Goal: Information Seeking & Learning: Learn about a topic

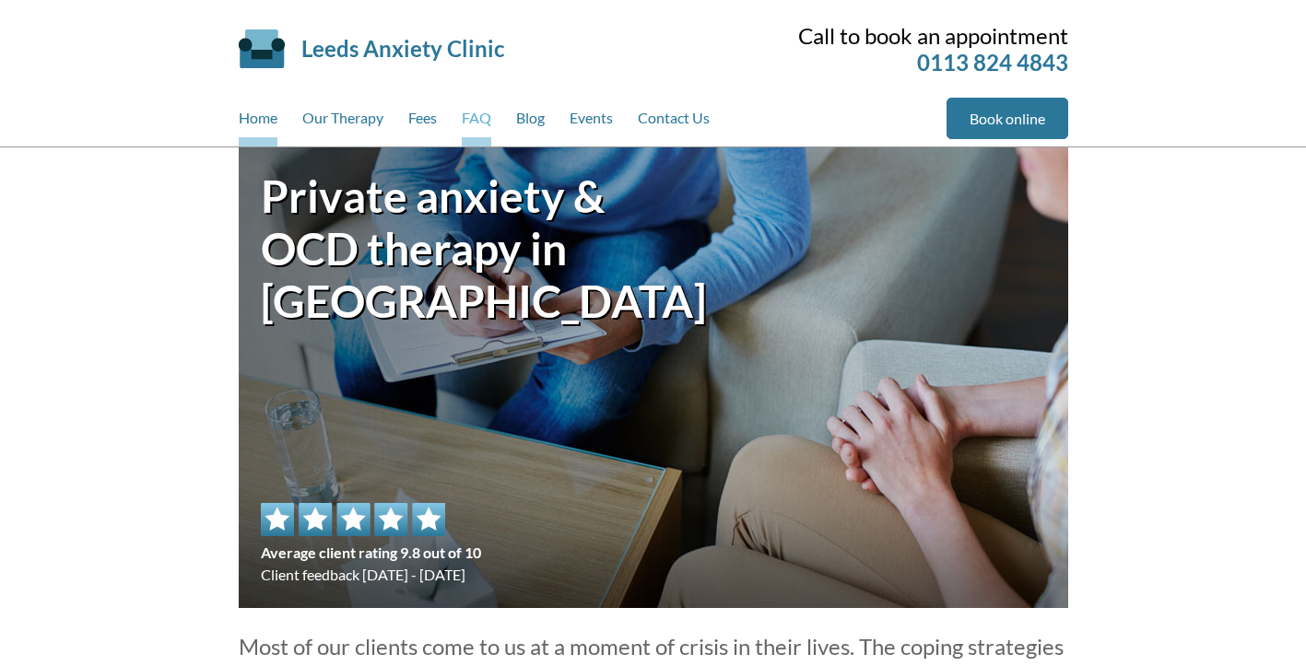
click at [476, 119] on link "FAQ" at bounding box center [476, 122] width 29 height 49
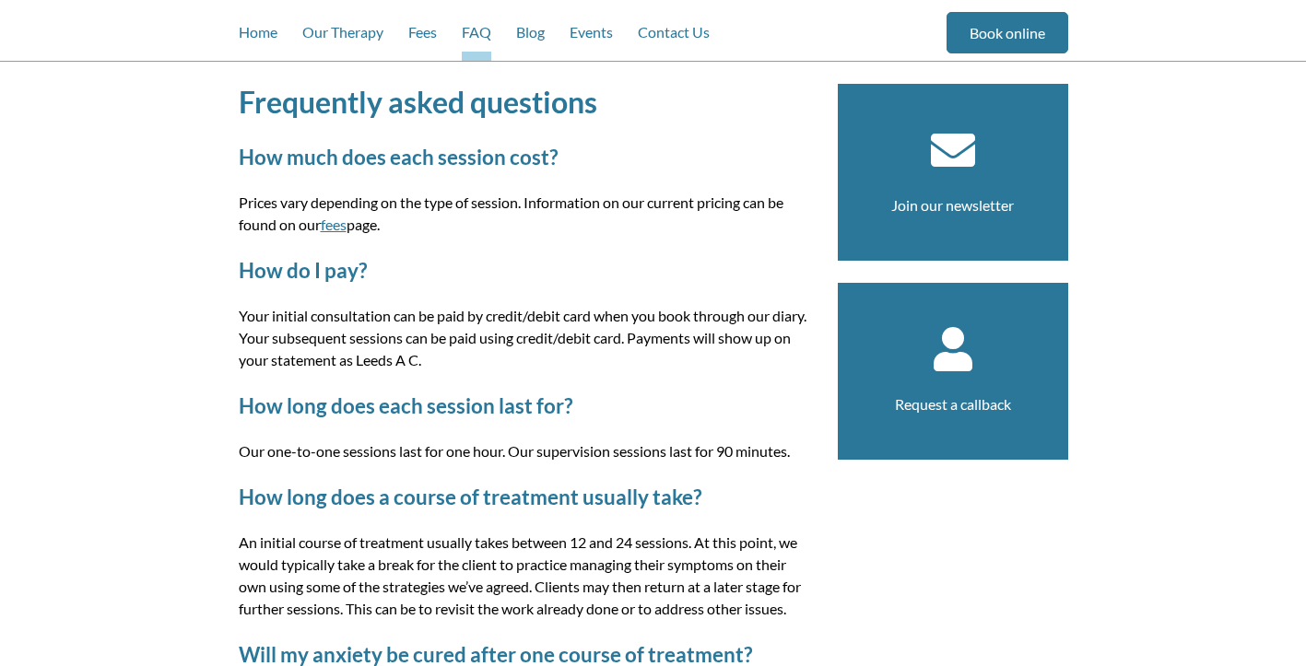
scroll to position [85, 0]
click at [336, 228] on link "fees" at bounding box center [334, 226] width 26 height 18
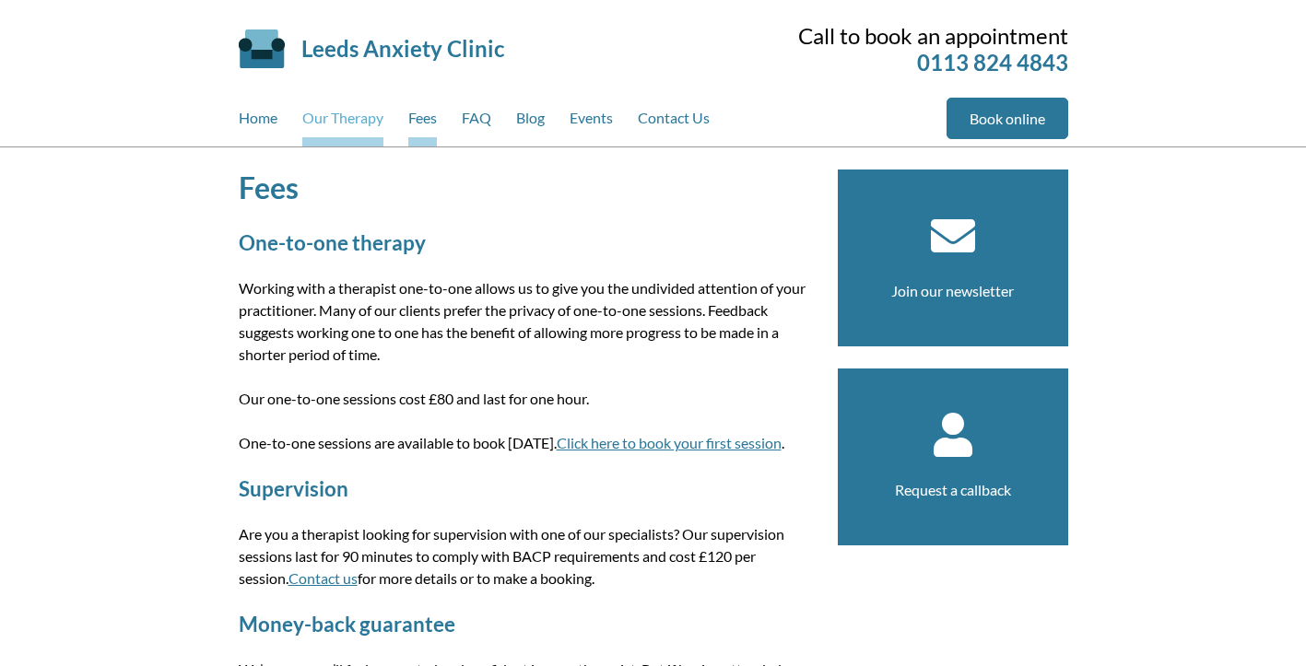
click at [337, 115] on link "Our Therapy" at bounding box center [342, 122] width 81 height 49
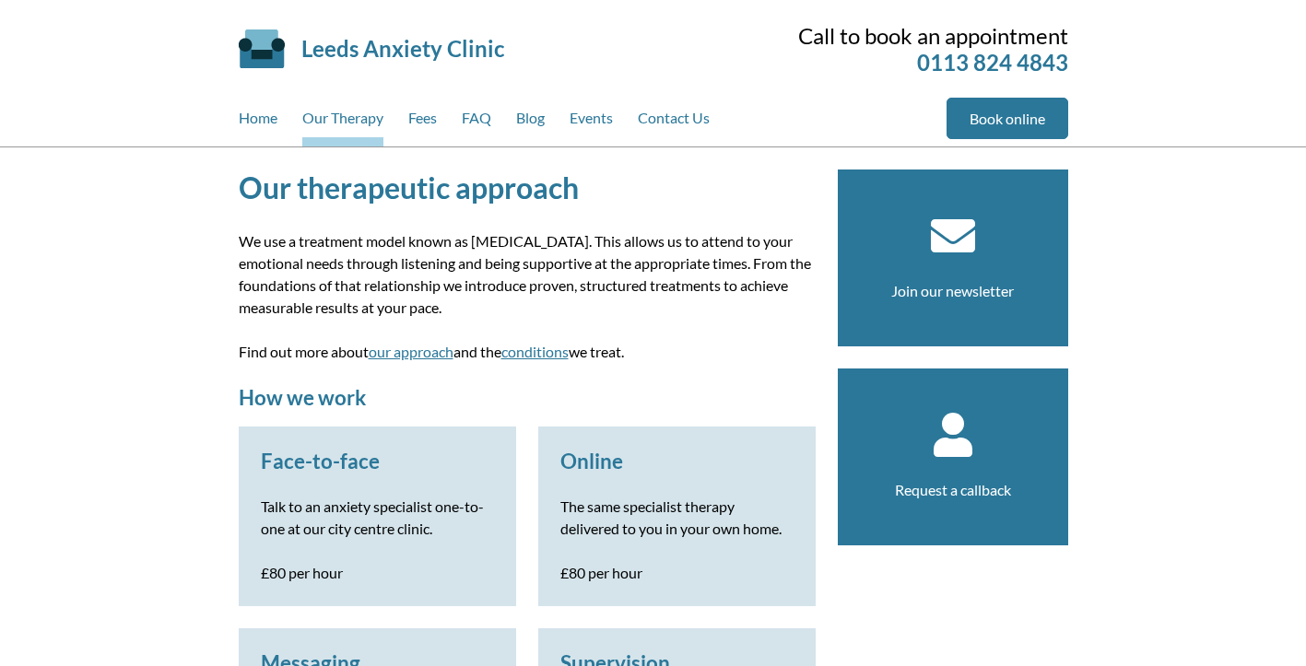
click at [546, 347] on link "conditions" at bounding box center [534, 352] width 67 height 18
click at [429, 135] on link "Fees" at bounding box center [422, 122] width 29 height 49
